Goal: Task Accomplishment & Management: Complete application form

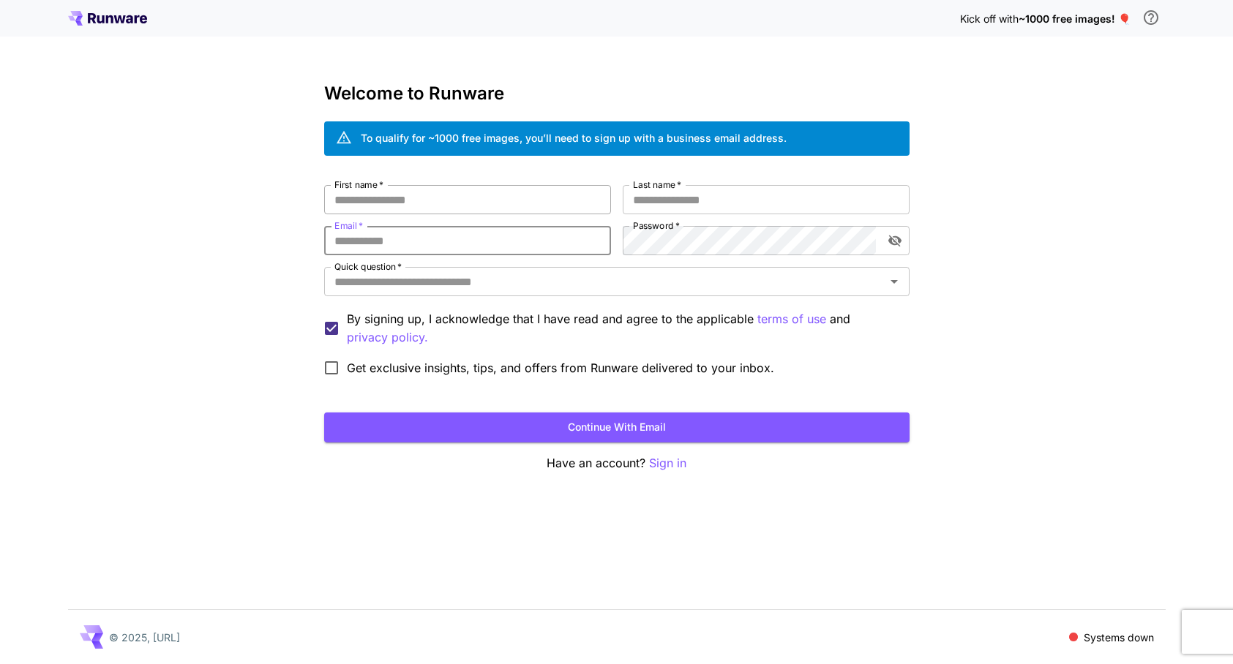
click at [433, 191] on input "First name   *" at bounding box center [467, 199] width 287 height 29
type input "**********"
click at [378, 288] on input "Quick question   *" at bounding box center [605, 281] width 552 height 20
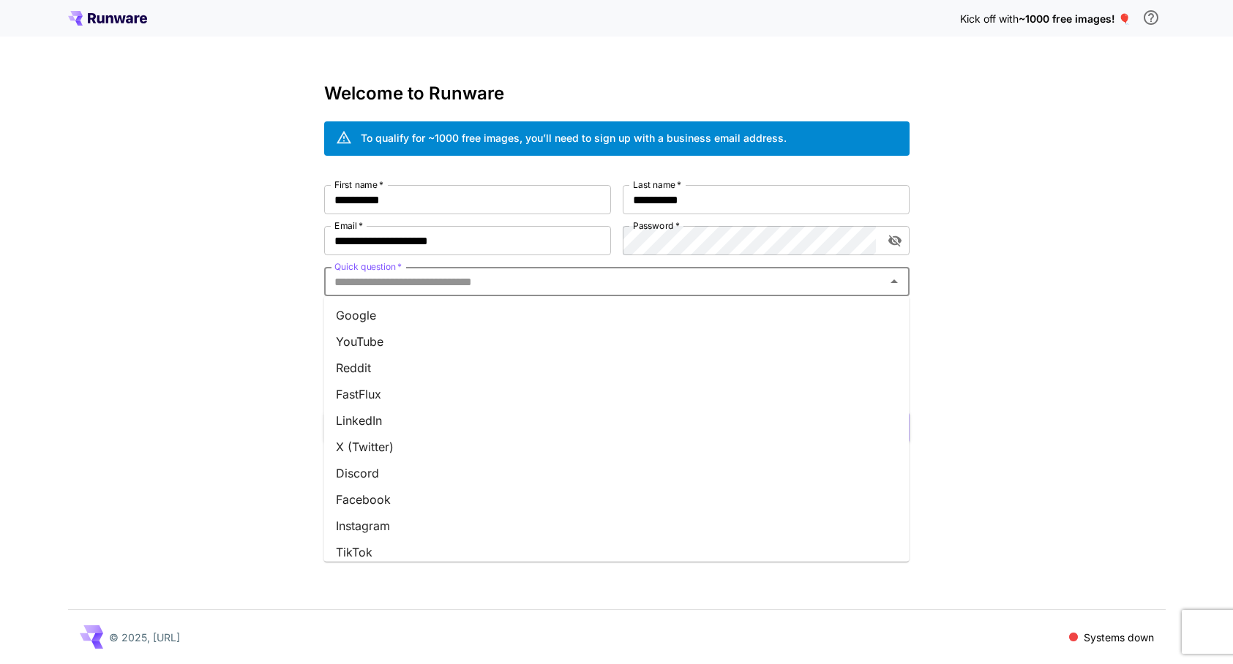
click at [374, 446] on li "X (Twitter)" at bounding box center [616, 447] width 585 height 26
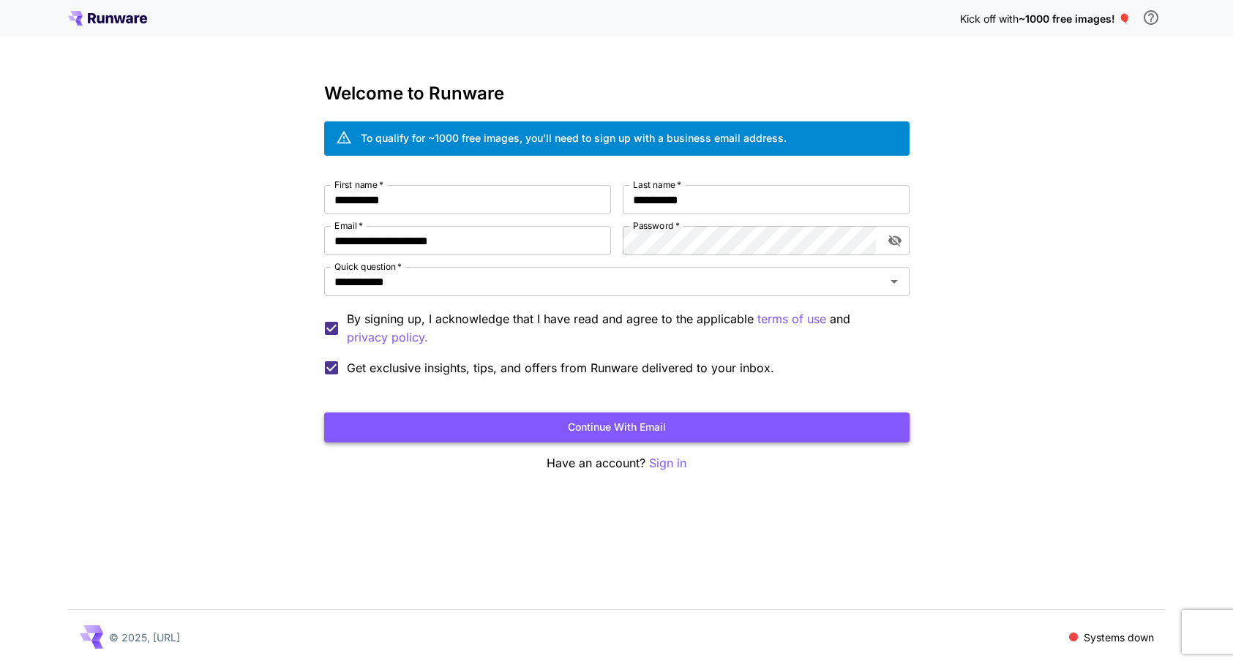
click at [616, 429] on button "Continue with email" at bounding box center [616, 428] width 585 height 30
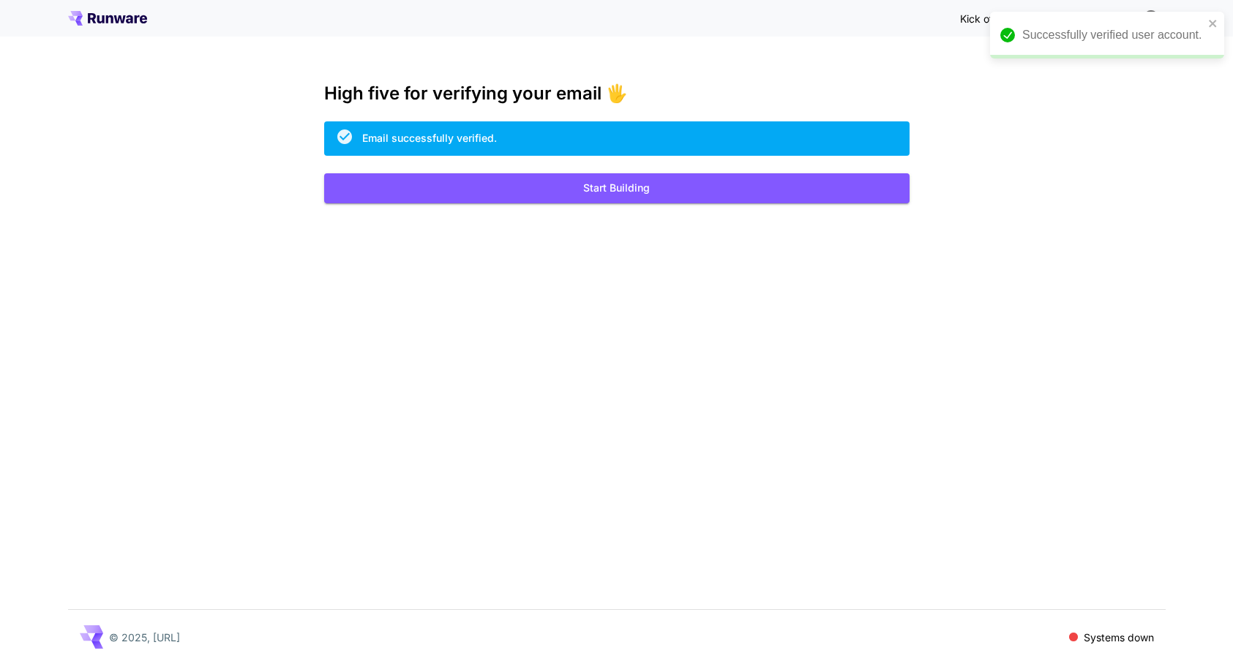
click at [673, 170] on div "High five for verifying your email 🖐️ Email successfully verified. Start Buildi…" at bounding box center [616, 143] width 585 height 120
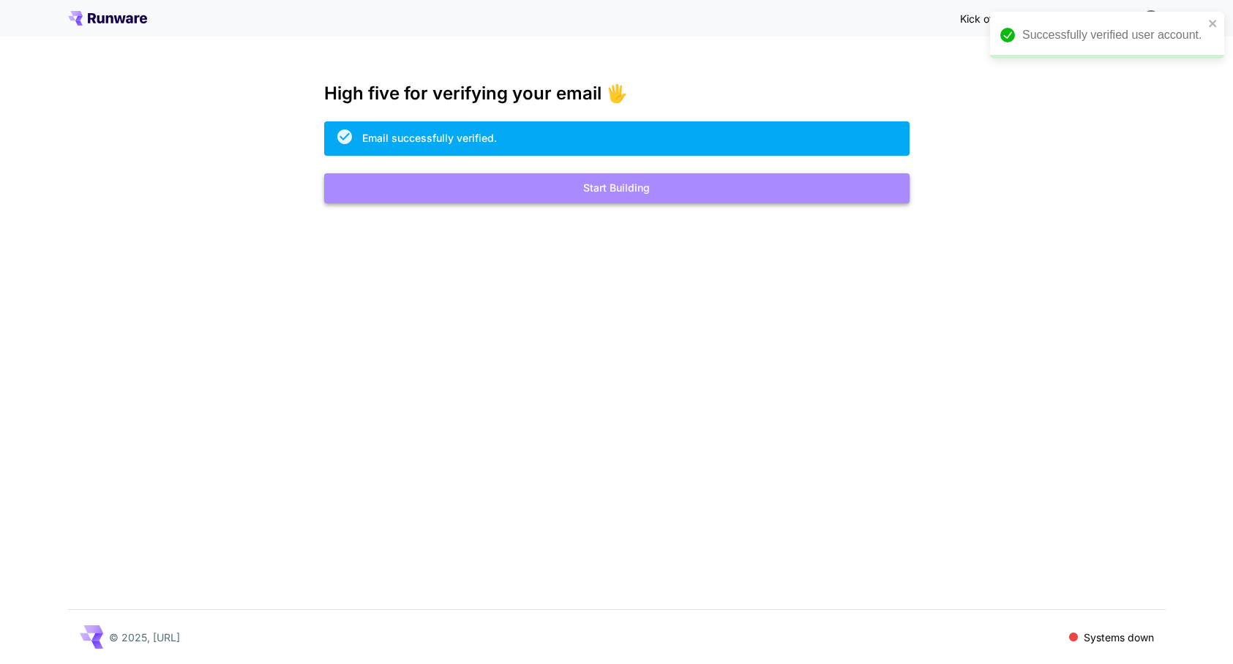
click at [618, 189] on button "Start Building" at bounding box center [616, 188] width 585 height 30
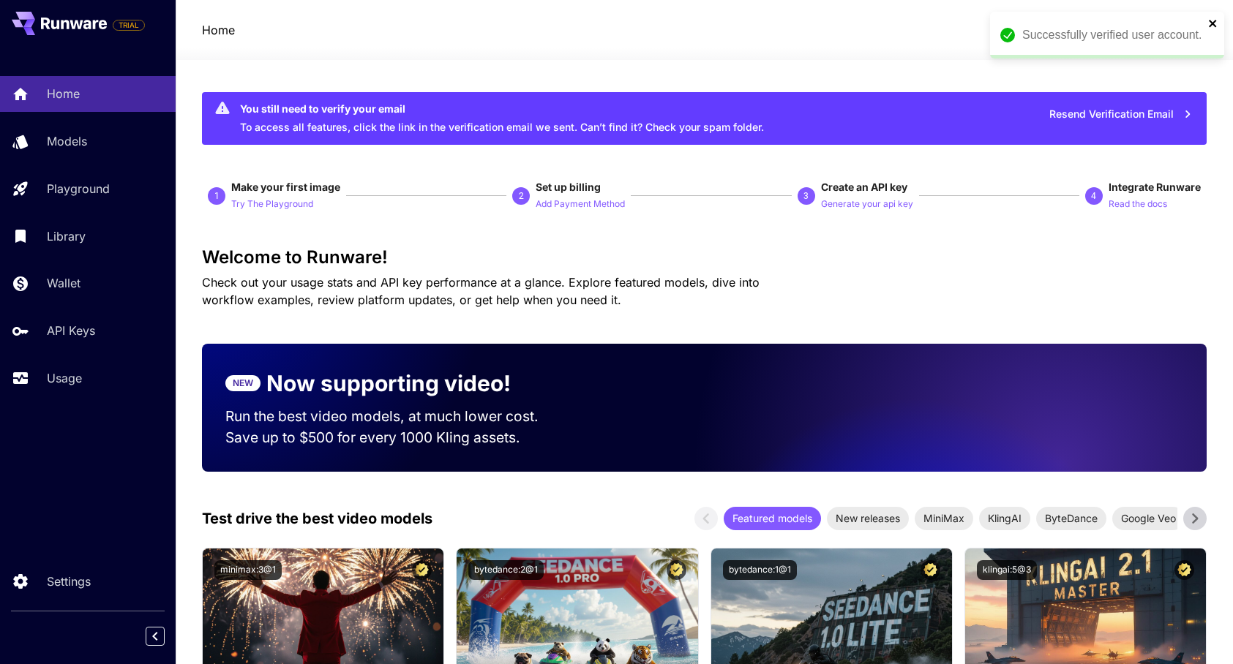
drag, startPoint x: 1211, startPoint y: 25, endPoint x: 1198, endPoint y: 26, distance: 13.2
click at [1210, 25] on icon "close" at bounding box center [1212, 23] width 7 height 7
